Goal: Transaction & Acquisition: Purchase product/service

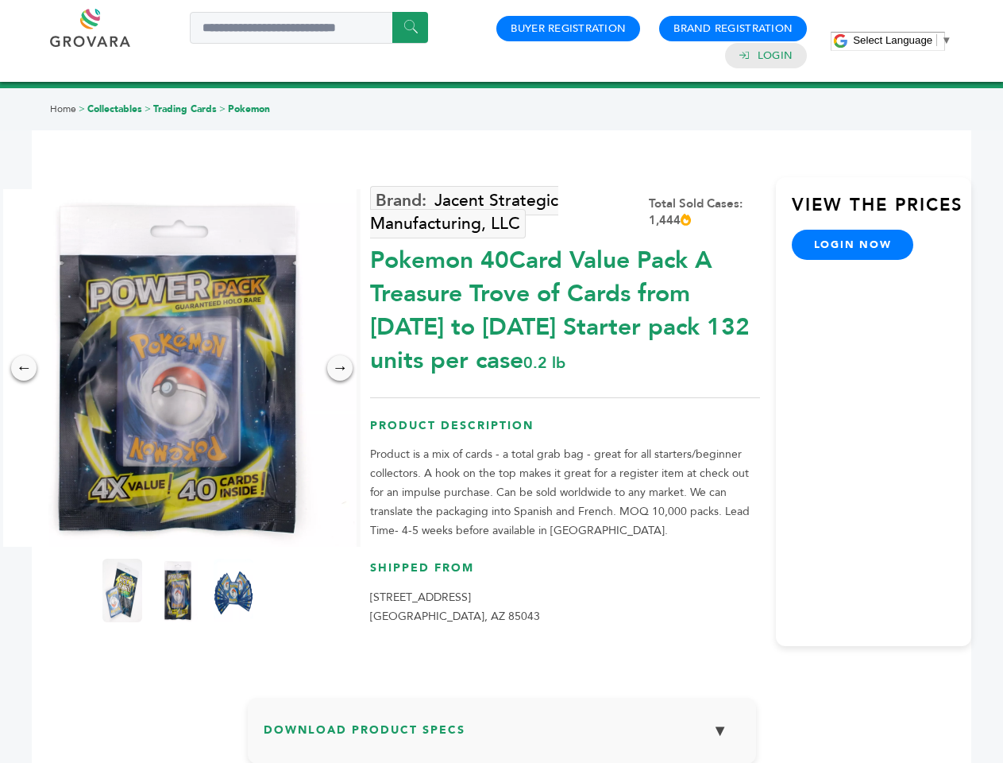
click at [903, 40] on span "Select Language" at bounding box center [892, 40] width 79 height 12
click at [178, 368] on img at bounding box center [178, 368] width 358 height 358
click at [0, 0] on div "×" at bounding box center [0, 0] width 0 height 0
click at [340, 368] on div "→" at bounding box center [339, 367] width 25 height 25
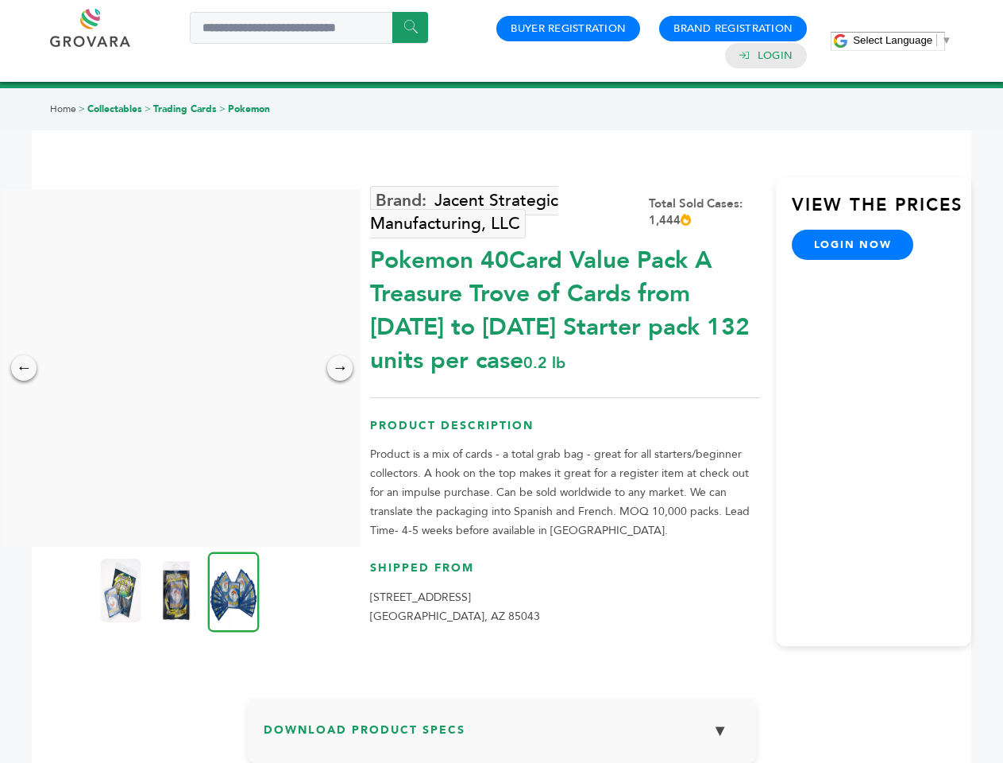
click at [122, 590] on img at bounding box center [121, 591] width 40 height 64
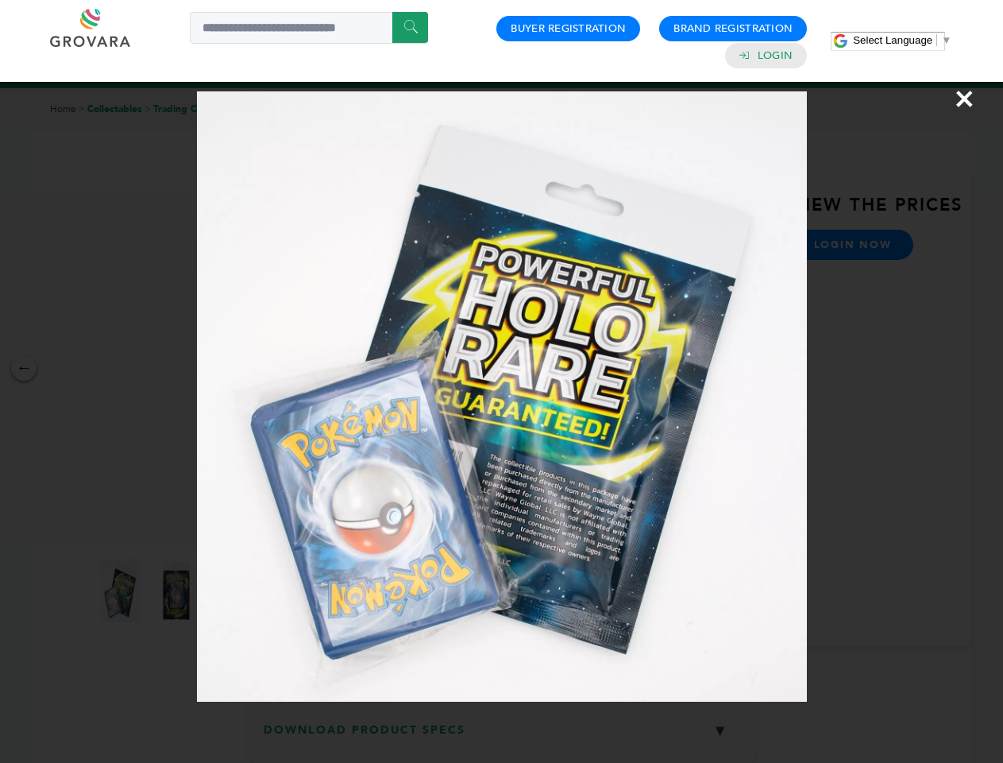
click at [178, 590] on div "×" at bounding box center [501, 381] width 1003 height 763
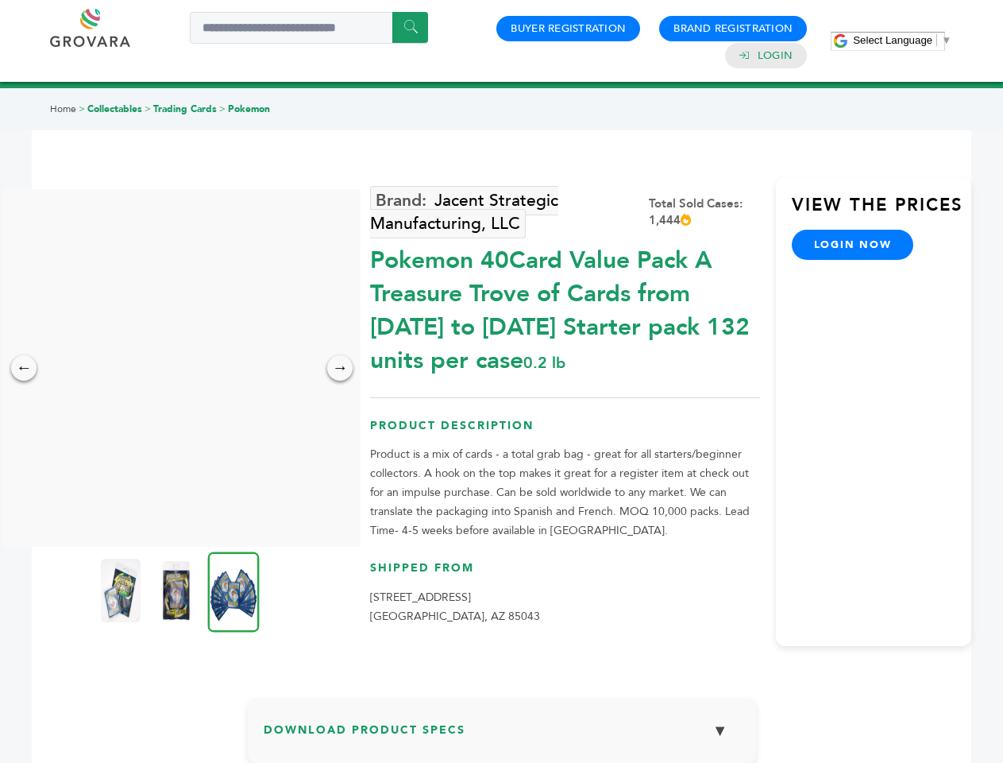
click at [234, 590] on img at bounding box center [234, 591] width 52 height 80
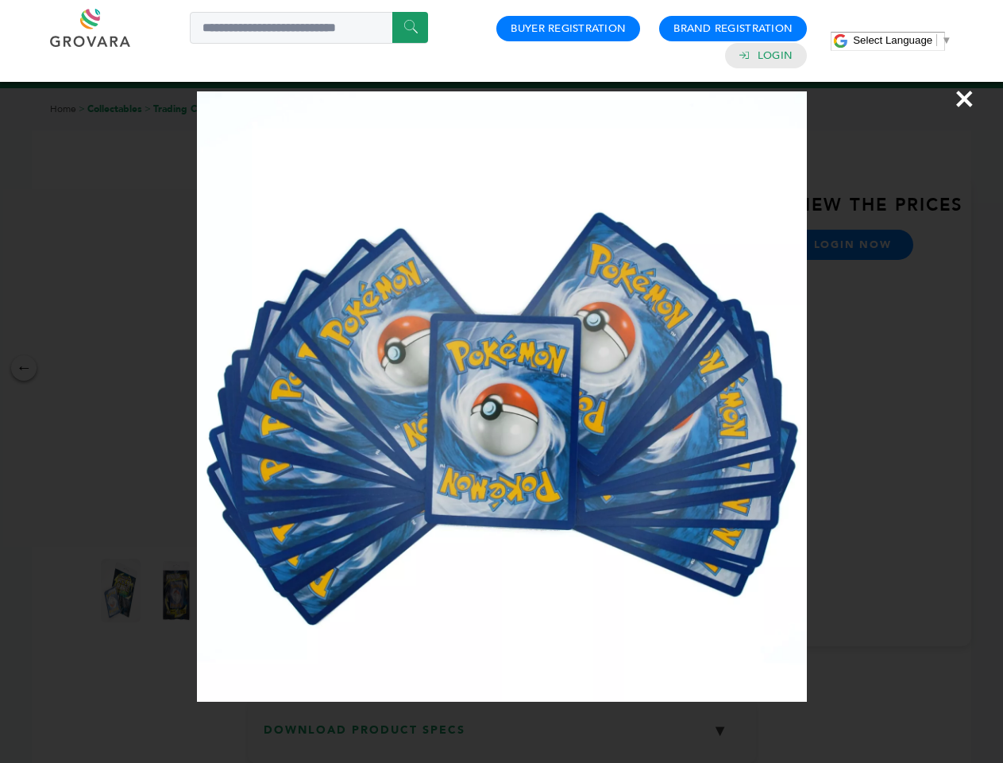
click at [502, 737] on div "×" at bounding box center [501, 381] width 1003 height 763
